Goal: Use online tool/utility: Utilize a website feature to perform a specific function

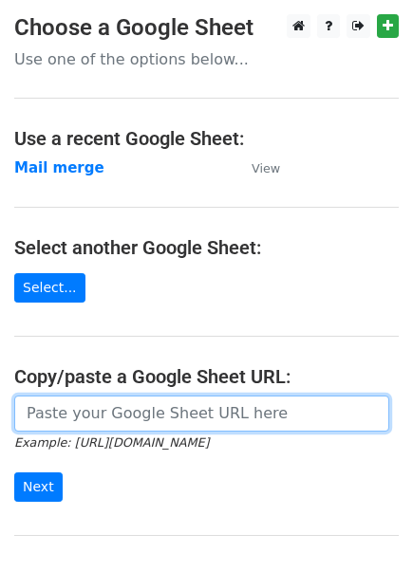
click at [160, 415] on input "url" at bounding box center [201, 413] width 375 height 36
paste input "[URL][DOMAIN_NAME]"
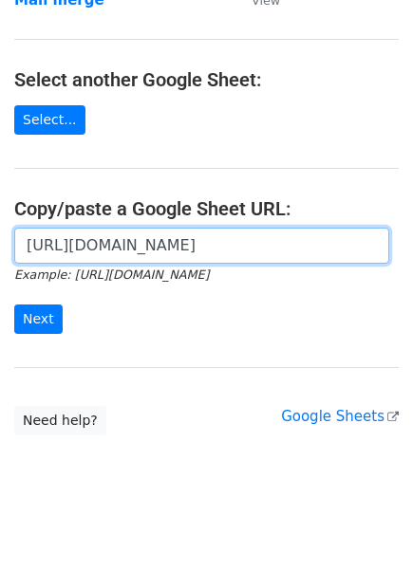
scroll to position [180, 0]
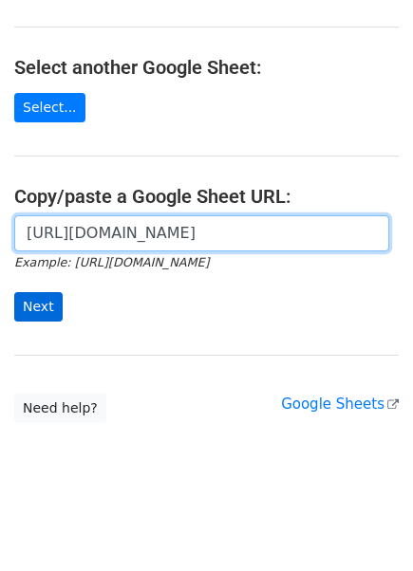
type input "[URL][DOMAIN_NAME]"
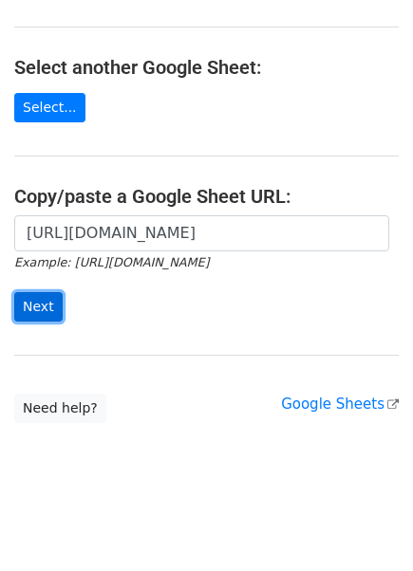
click at [35, 297] on input "Next" at bounding box center [38, 306] width 48 height 29
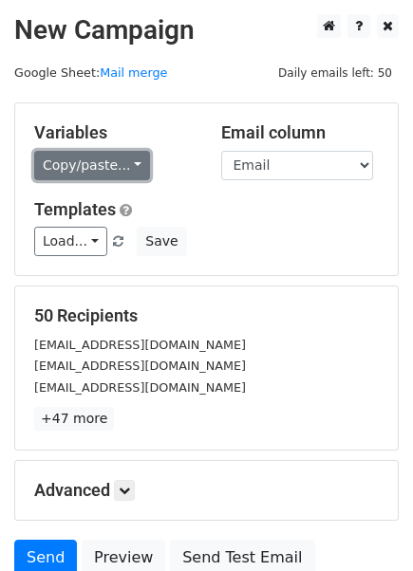
click at [94, 156] on link "Copy/paste..." at bounding box center [92, 165] width 116 height 29
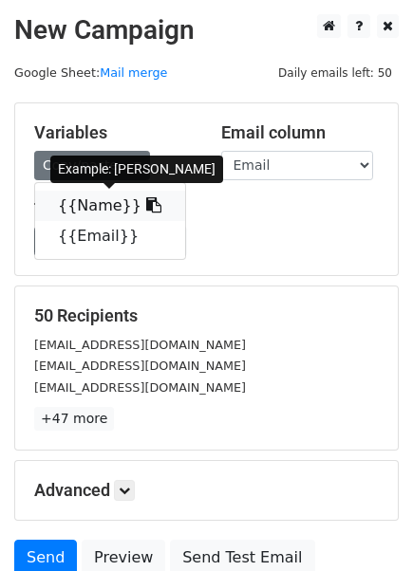
click at [101, 202] on link "{{Name}}" at bounding box center [110, 206] width 150 height 30
